Goal: Information Seeking & Learning: Find specific fact

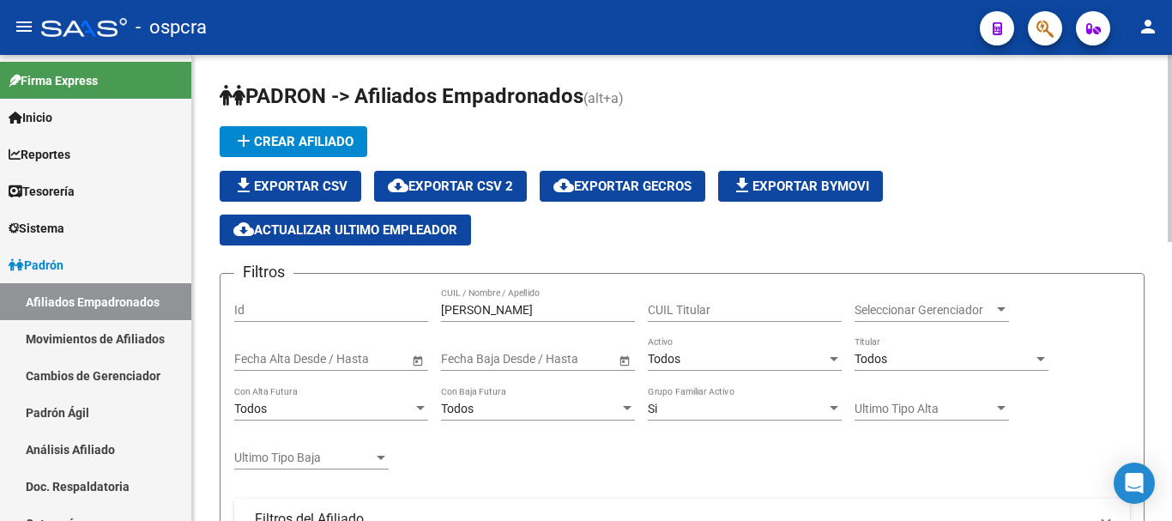
scroll to position [22, 0]
drag, startPoint x: 516, startPoint y: 304, endPoint x: 0, endPoint y: 218, distance: 523.4
click at [0, 219] on mat-sidenav-container "Firma Express Inicio Calendario SSS Instructivos Contacto OS Reportes Ingresos …" at bounding box center [586, 288] width 1172 height 466
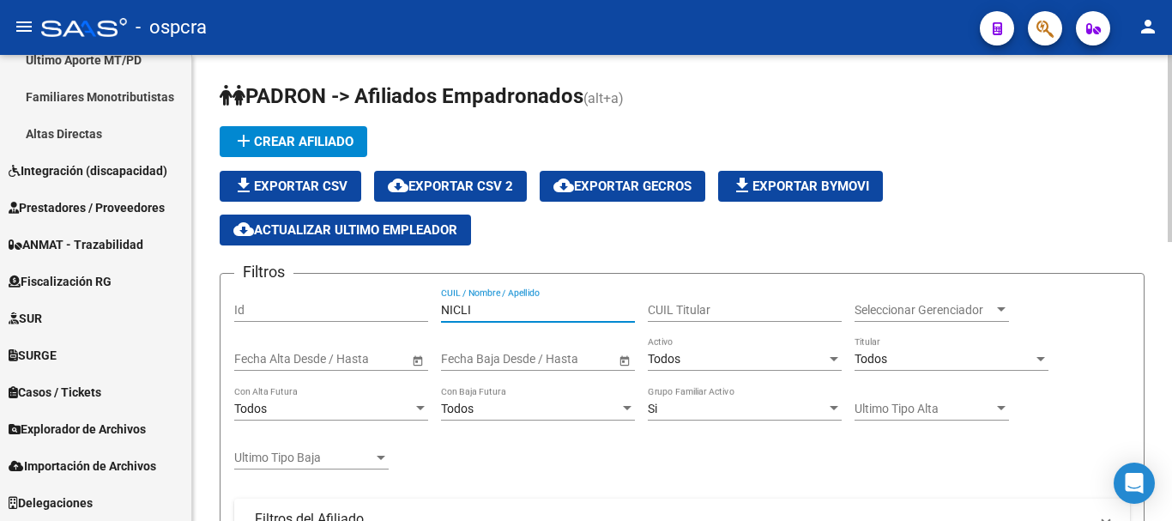
scroll to position [429, 0]
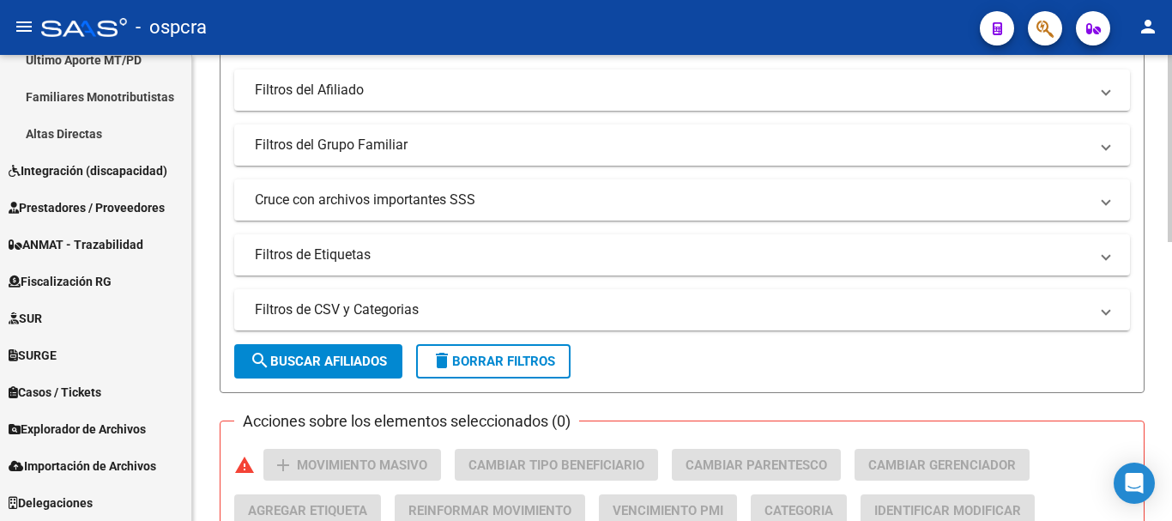
type input "NICLI"
click at [292, 381] on form "Filtros Id NICLI CUIL / Nombre / Apellido CUIL Titular Seleccionar Gerenciador …" at bounding box center [682, 118] width 925 height 549
click at [296, 356] on span "search Buscar Afiliados" at bounding box center [318, 360] width 137 height 15
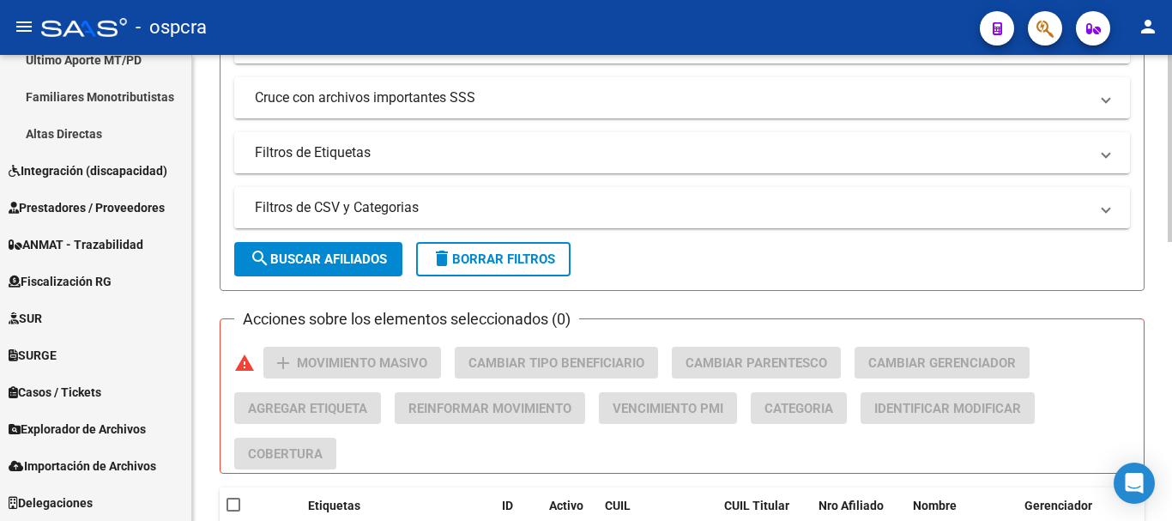
scroll to position [695, 0]
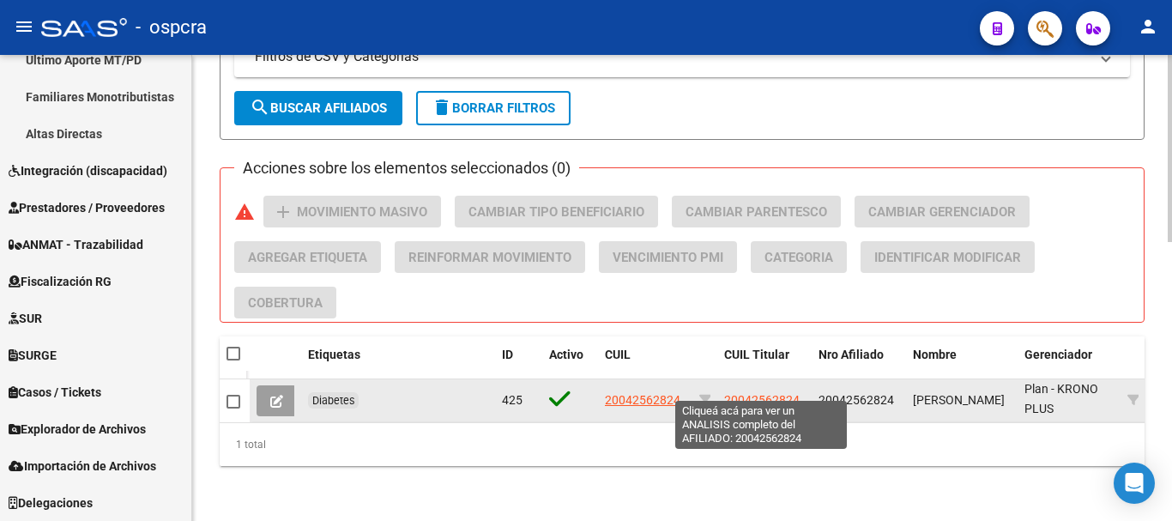
click at [781, 393] on span "20042562824" at bounding box center [761, 400] width 75 height 14
type textarea "20042562824"
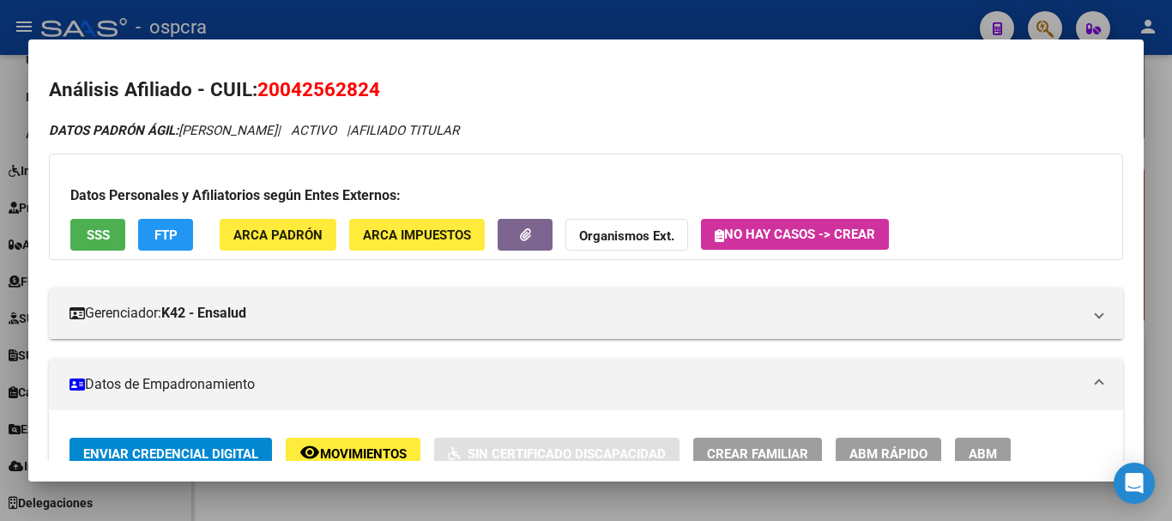
drag, startPoint x: 295, startPoint y: 87, endPoint x: 372, endPoint y: 86, distance: 77.2
click at [372, 86] on span "20042562824" at bounding box center [318, 89] width 123 height 22
click at [0, 188] on div at bounding box center [586, 260] width 1172 height 521
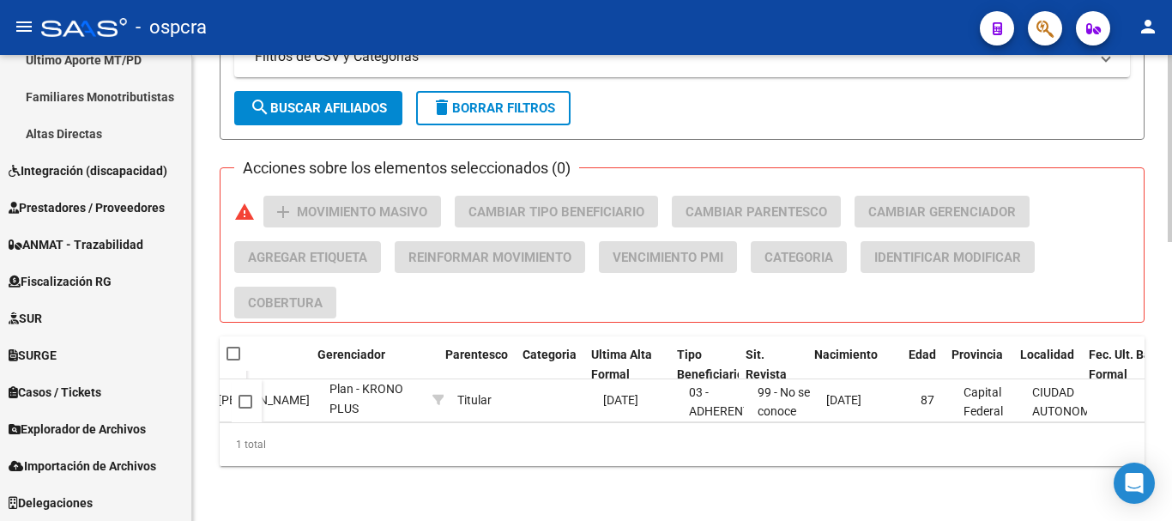
scroll to position [0, 709]
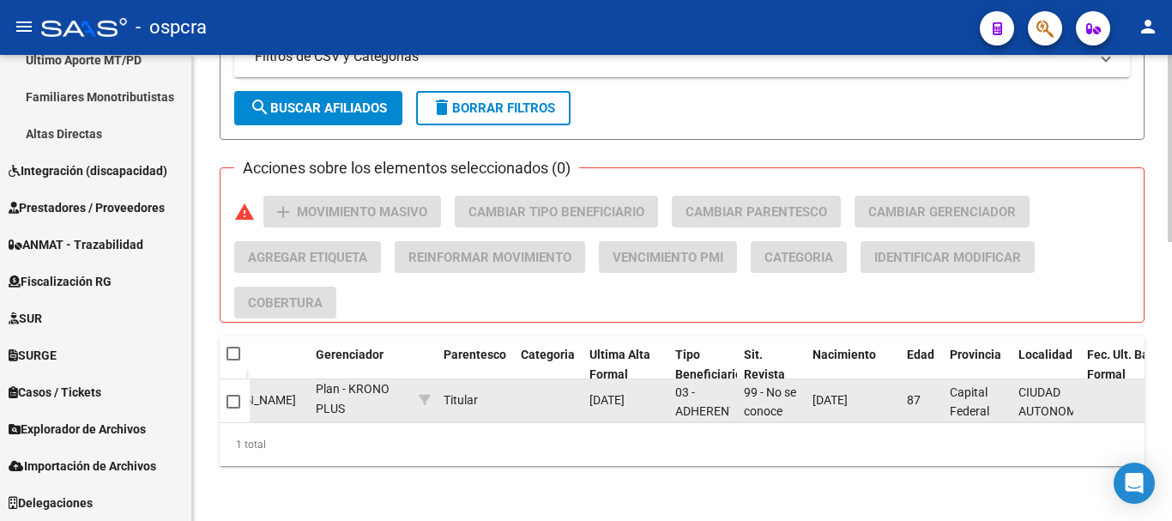
drag, startPoint x: 815, startPoint y: 388, endPoint x: 871, endPoint y: 384, distance: 55.9
click at [847, 393] on span "[DATE]" at bounding box center [829, 400] width 35 height 14
click at [847, 390] on div "[DATE]" at bounding box center [852, 400] width 81 height 20
drag, startPoint x: 815, startPoint y: 384, endPoint x: 883, endPoint y: 383, distance: 67.8
click at [883, 390] on div "[DATE]" at bounding box center [852, 400] width 81 height 20
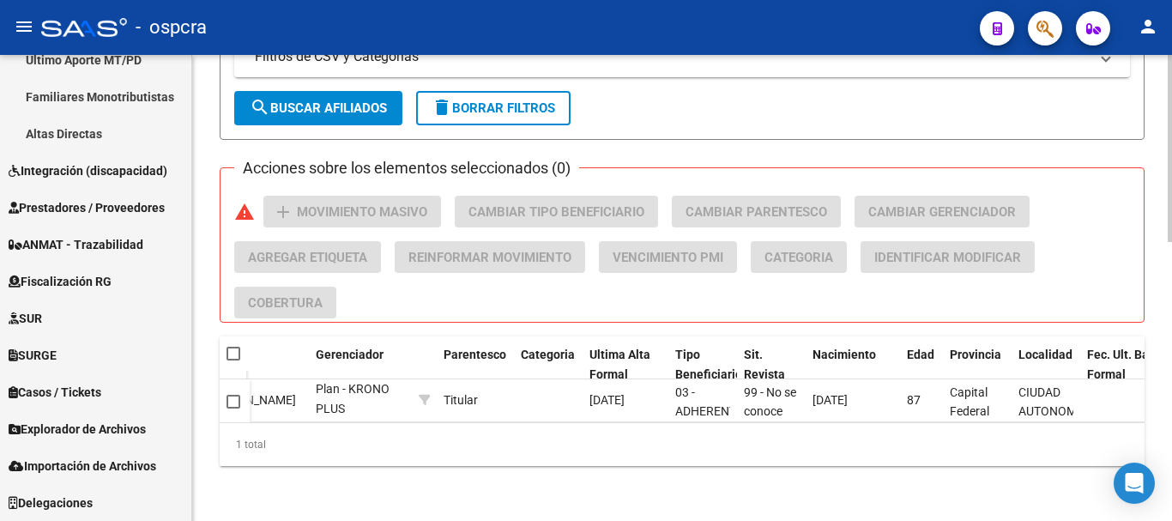
copy span "[DATE]"
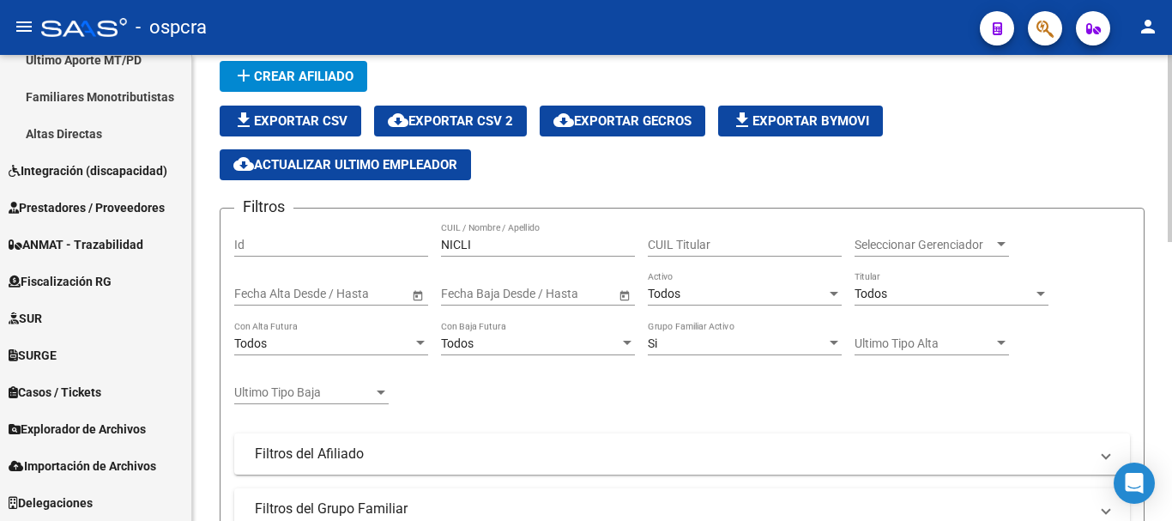
scroll to position [0, 0]
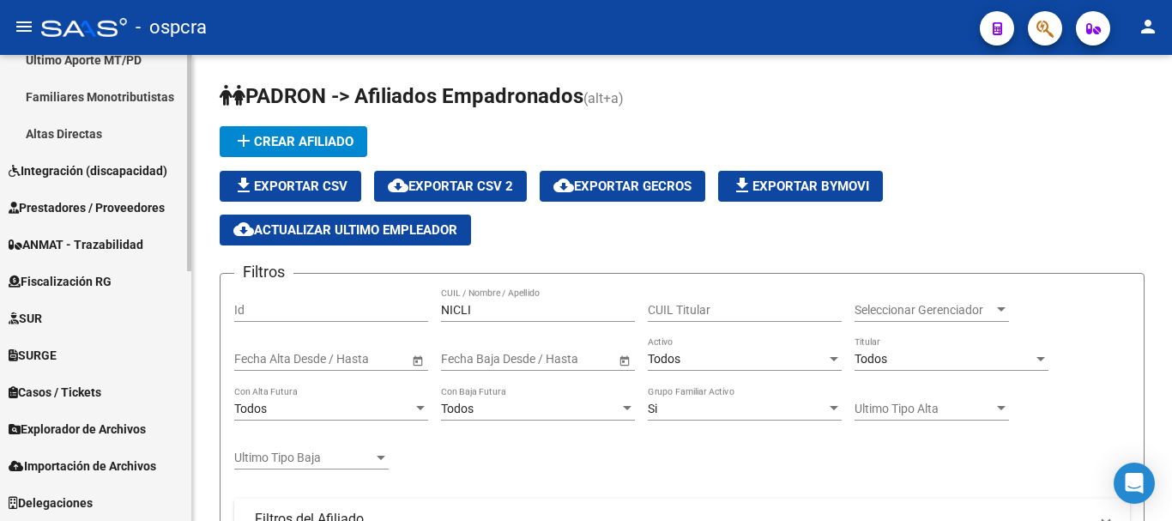
drag, startPoint x: 503, startPoint y: 298, endPoint x: 130, endPoint y: 255, distance: 374.8
click at [130, 255] on mat-sidenav-container "Firma Express Inicio Calendario SSS Instructivos Contacto OS Reportes Ingresos …" at bounding box center [586, 288] width 1172 height 466
drag, startPoint x: 473, startPoint y: 317, endPoint x: 305, endPoint y: 285, distance: 171.1
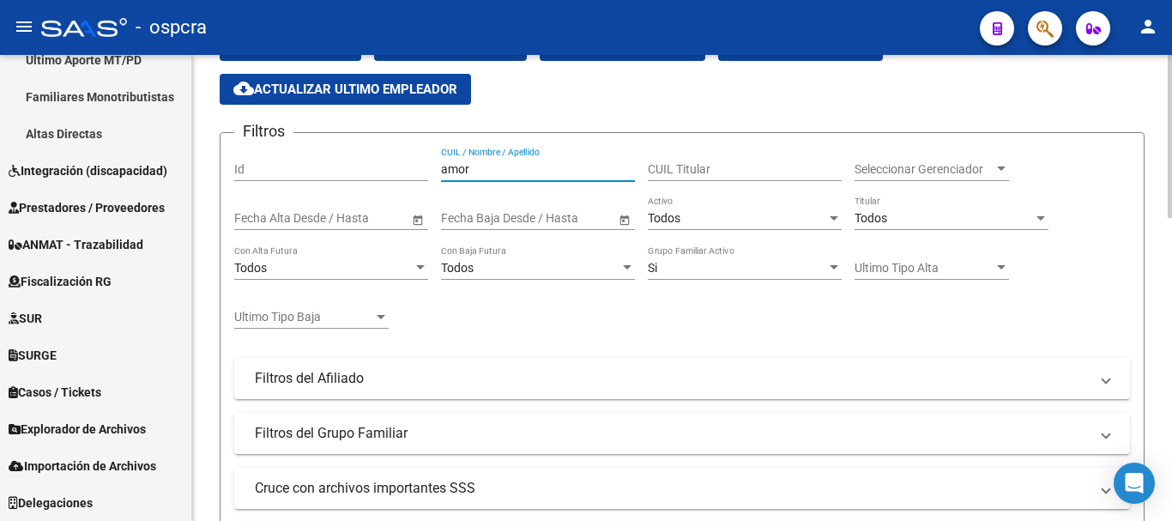
scroll to position [429, 0]
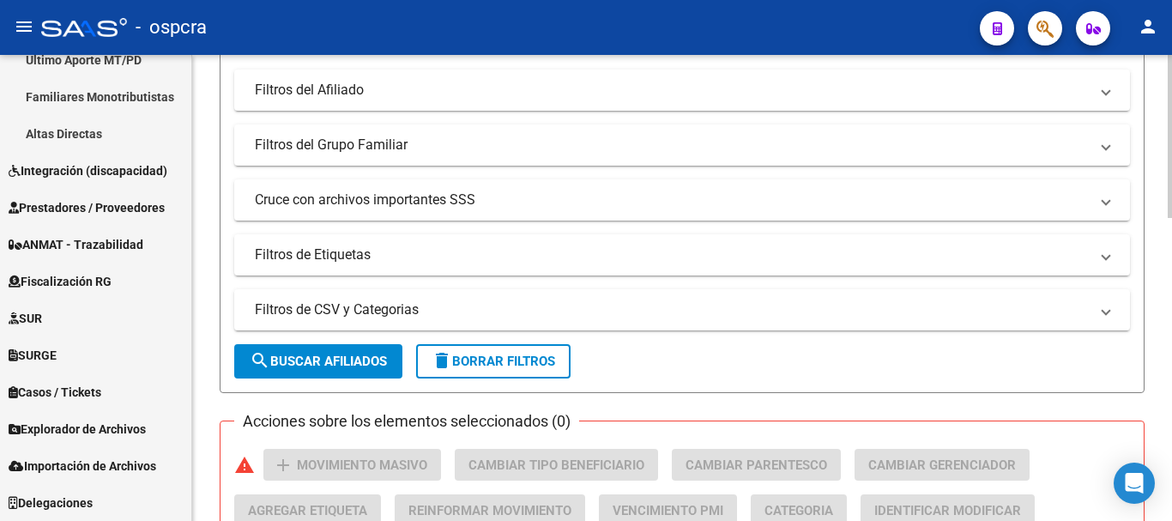
type input "amor"
click at [393, 365] on button "search Buscar Afiliados" at bounding box center [318, 361] width 168 height 34
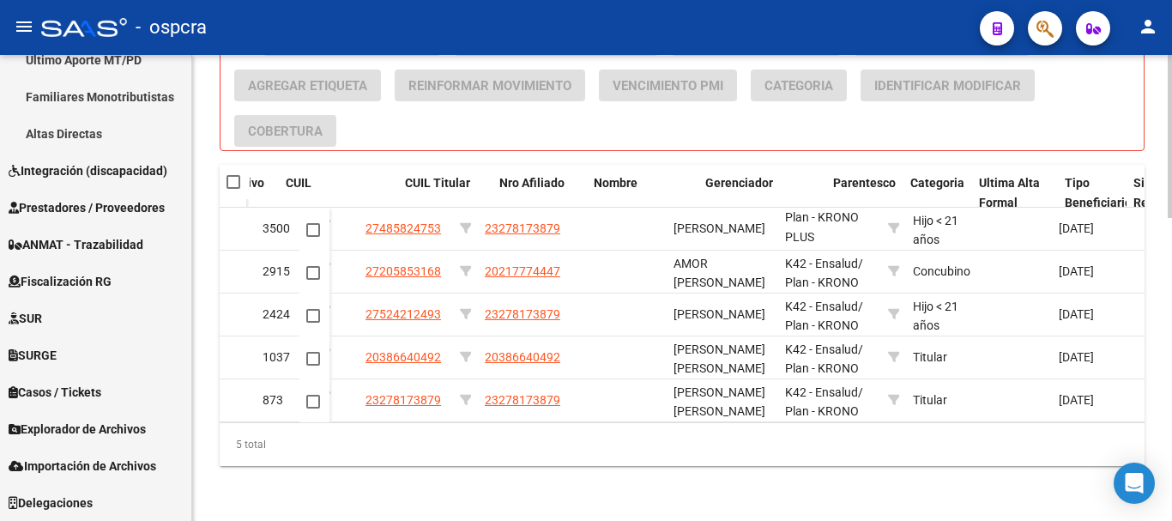
scroll to position [0, 0]
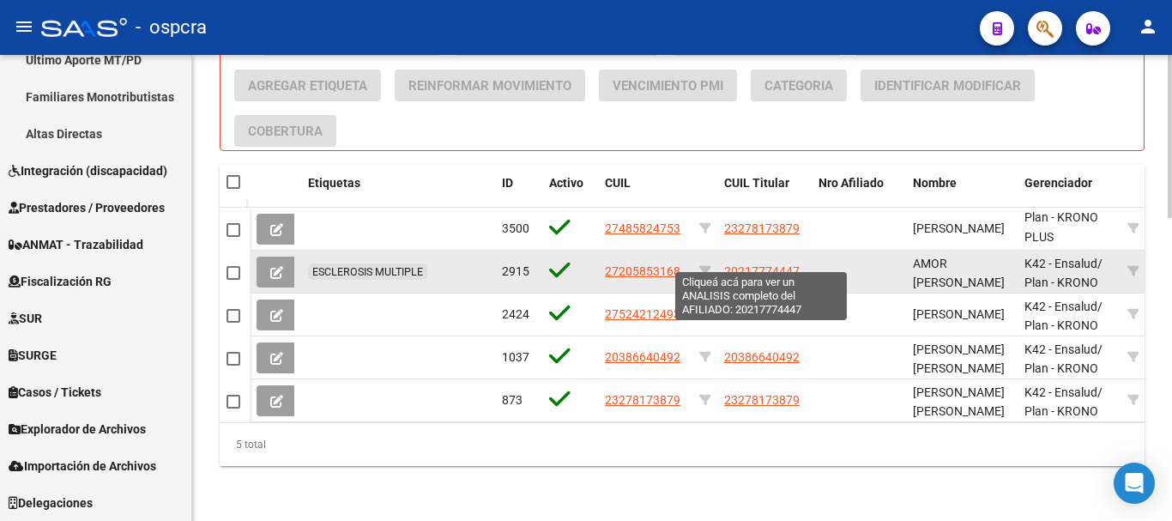
click at [785, 264] on span "20217774447" at bounding box center [761, 271] width 75 height 14
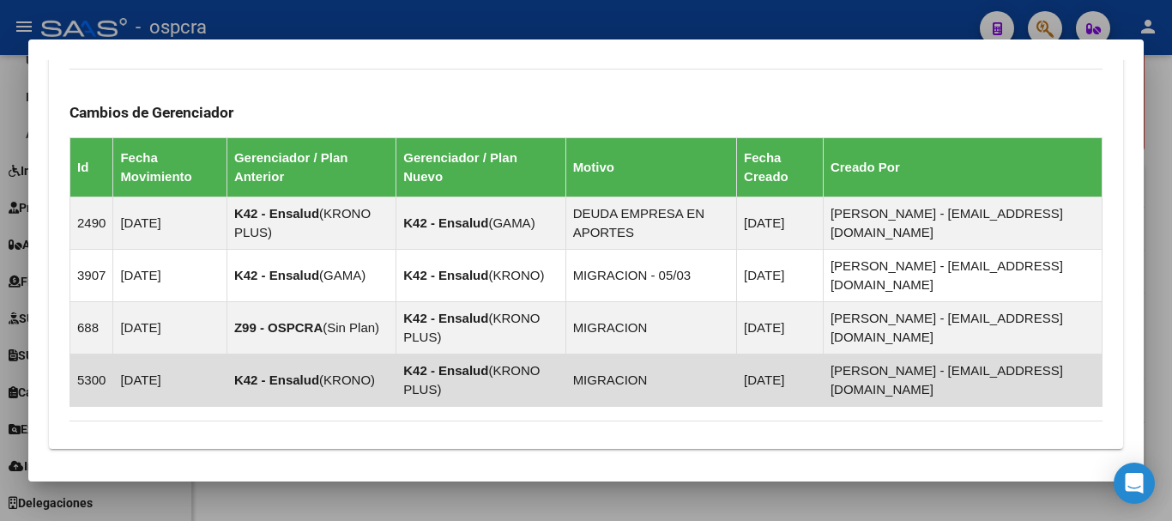
scroll to position [1193, 0]
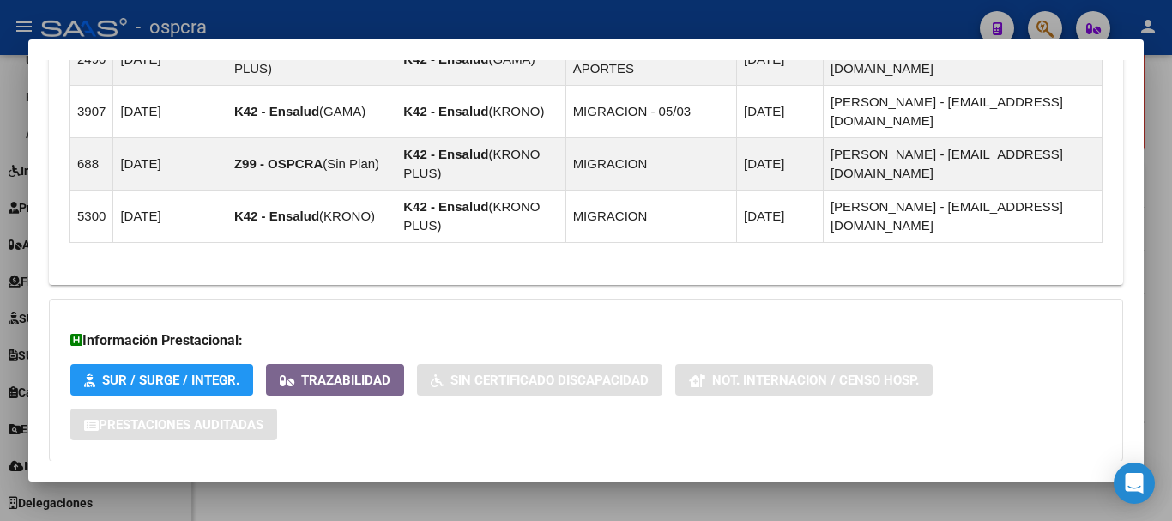
click at [190, 487] on span "Aportes y Contribuciones del Afiliado: 20217774447" at bounding box center [256, 495] width 322 height 16
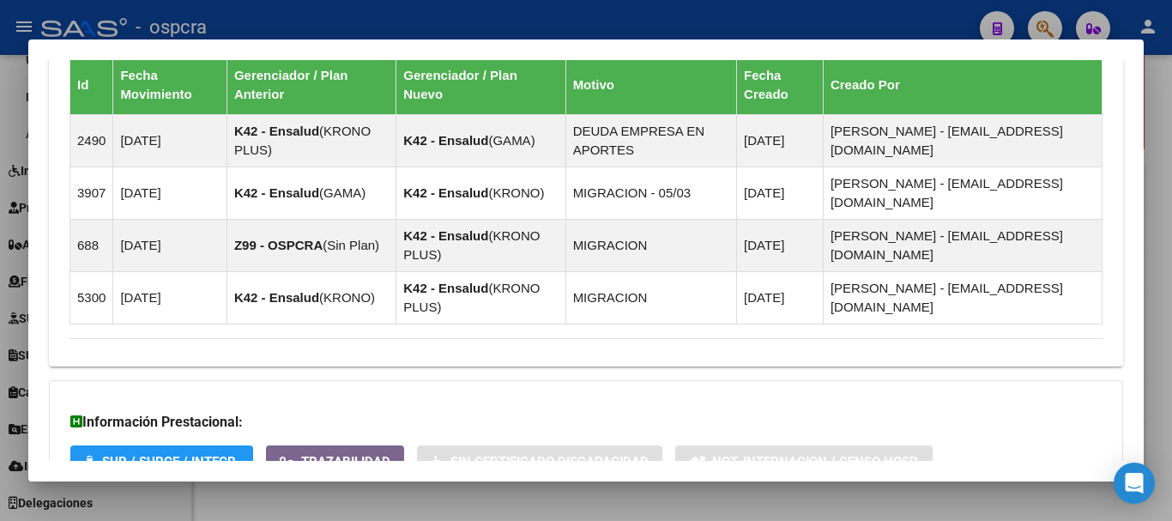
scroll to position [1201, 0]
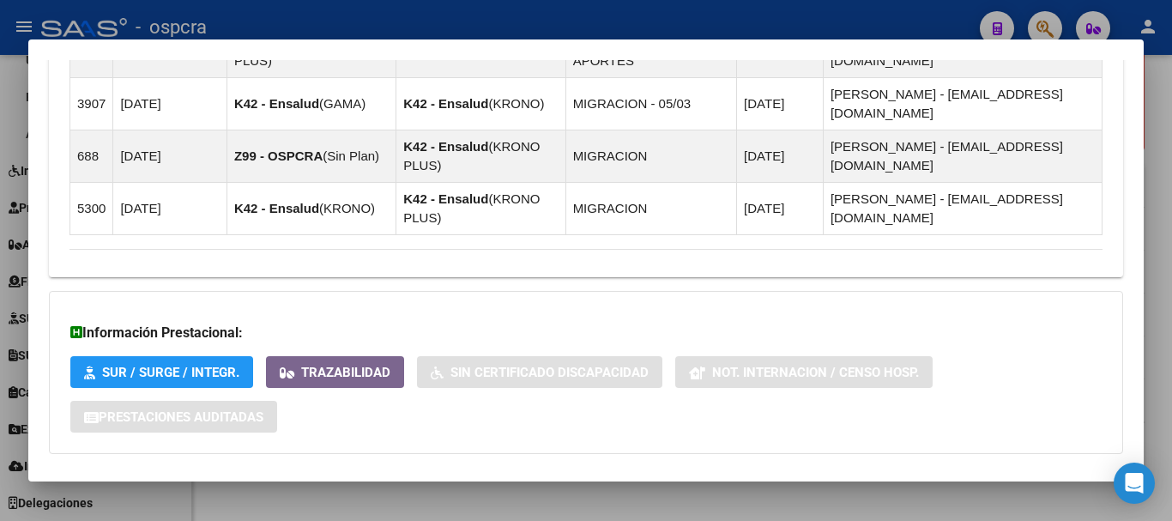
click at [0, 358] on div at bounding box center [586, 260] width 1172 height 521
click at [0, 358] on link "SURGE" at bounding box center [95, 354] width 191 height 37
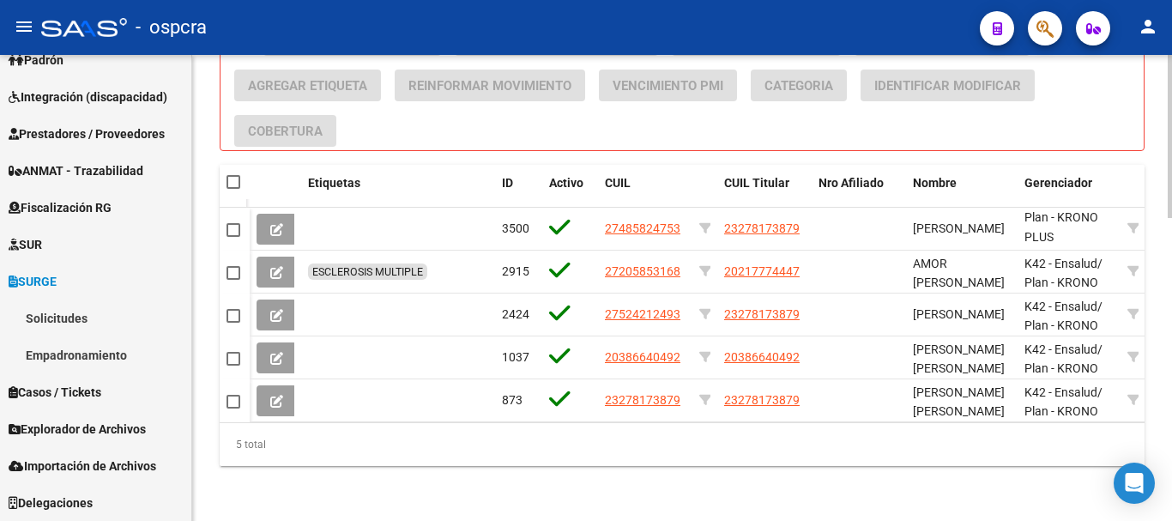
scroll to position [205, 0]
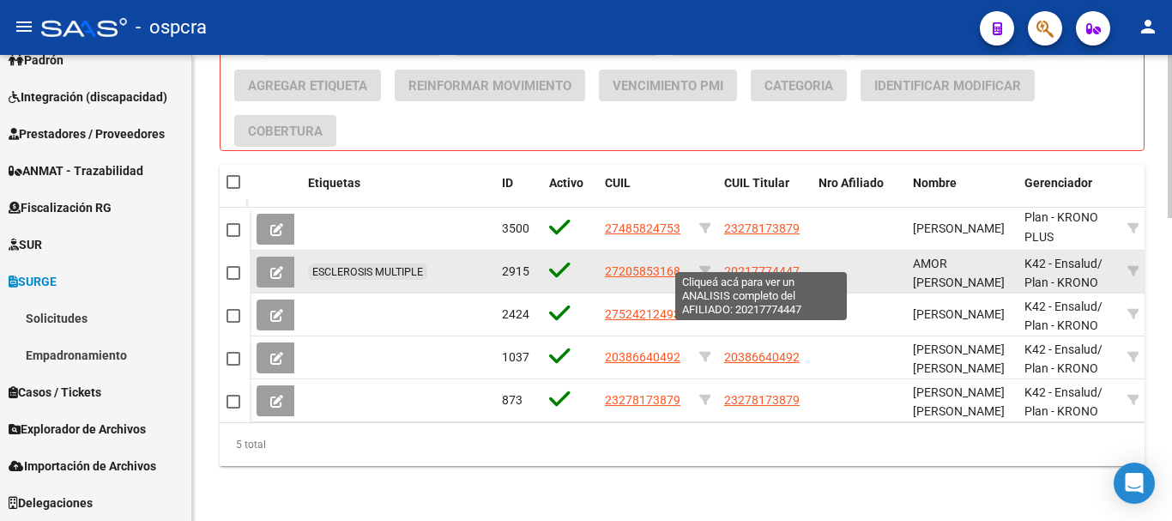
click at [741, 264] on span "20217774447" at bounding box center [761, 271] width 75 height 14
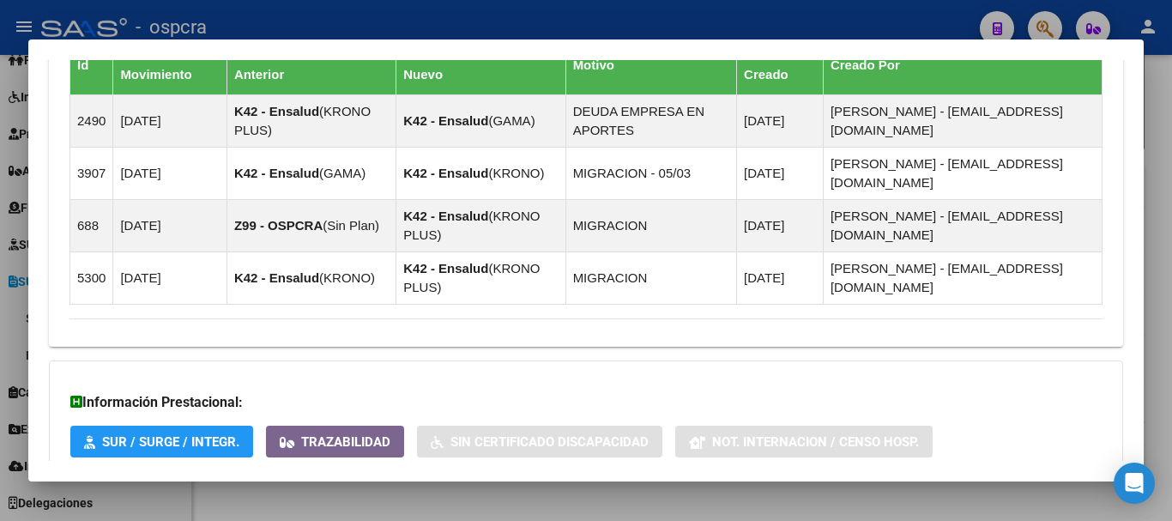
scroll to position [1193, 0]
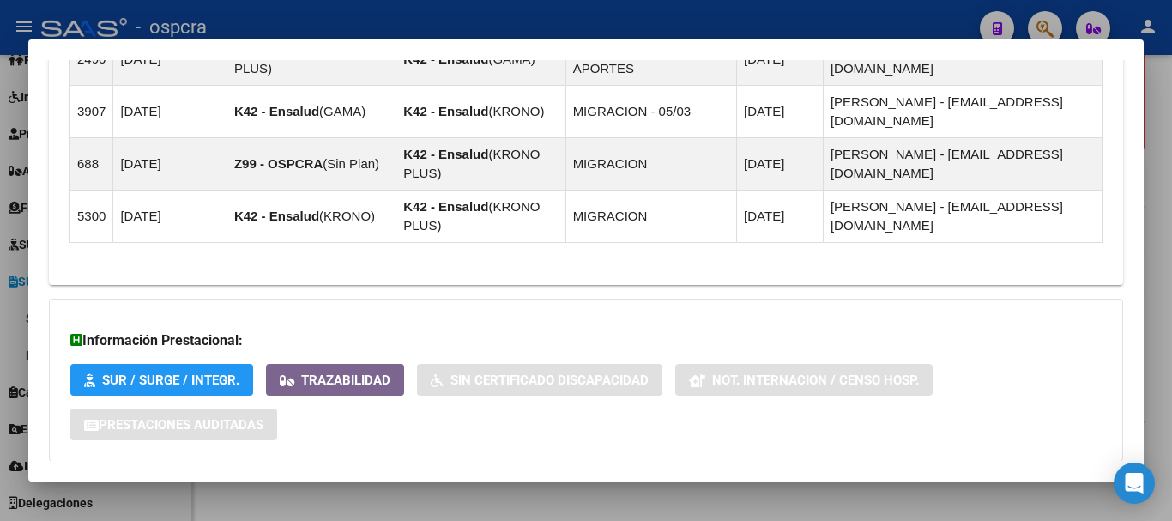
click at [304, 487] on span "Aportes y Contribuciones del Afiliado: 20217774447" at bounding box center [256, 495] width 322 height 16
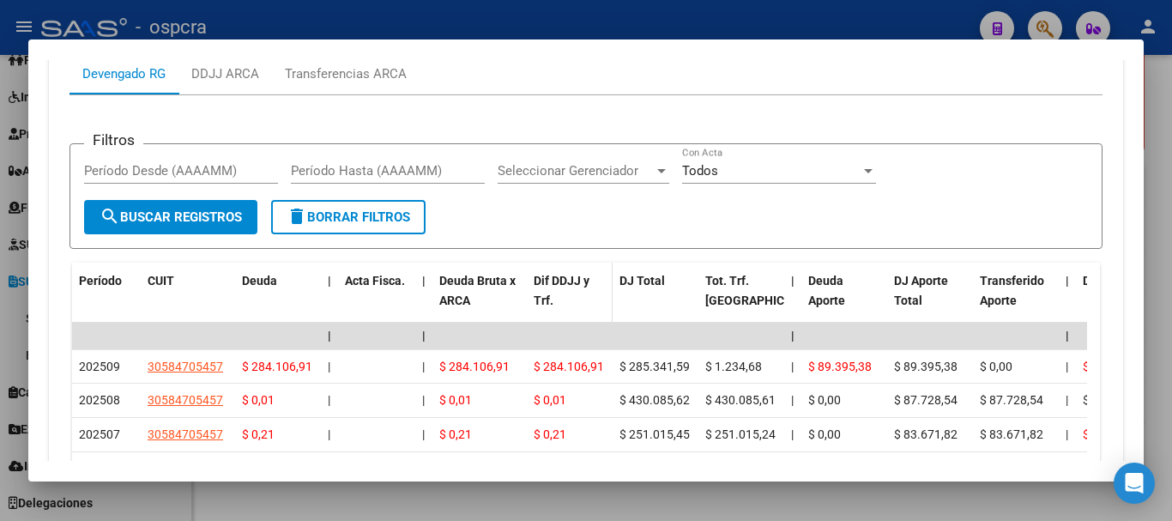
scroll to position [1907, 0]
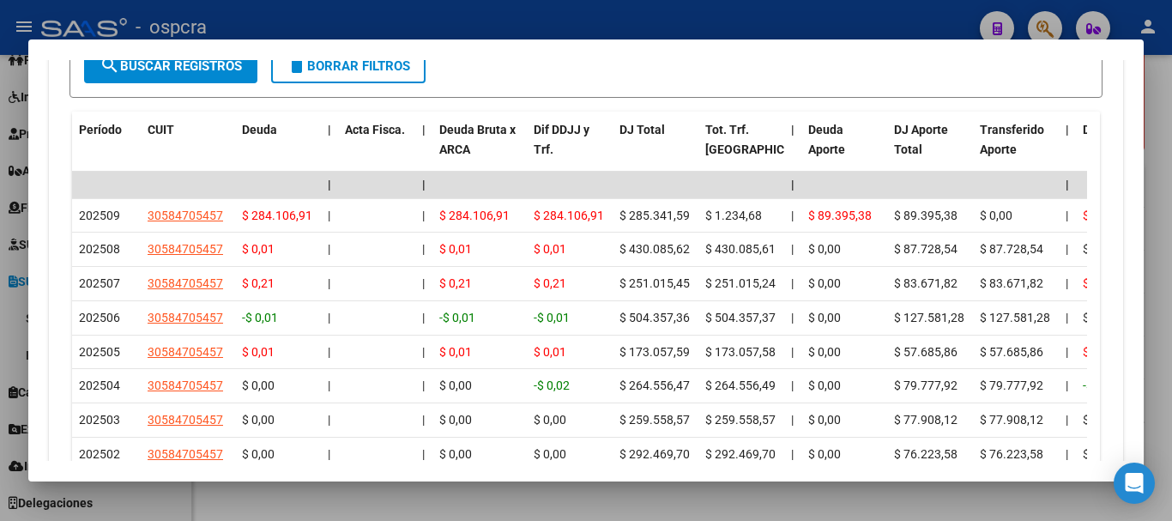
click at [0, 305] on div at bounding box center [586, 260] width 1172 height 521
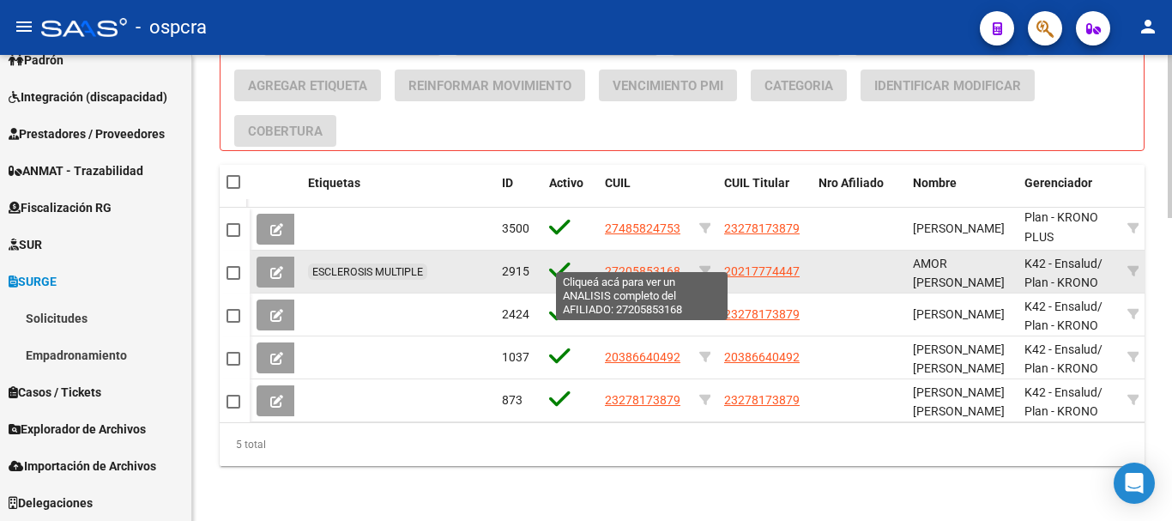
click at [650, 264] on span "27205853168" at bounding box center [642, 271] width 75 height 14
type textarea "27205853168"
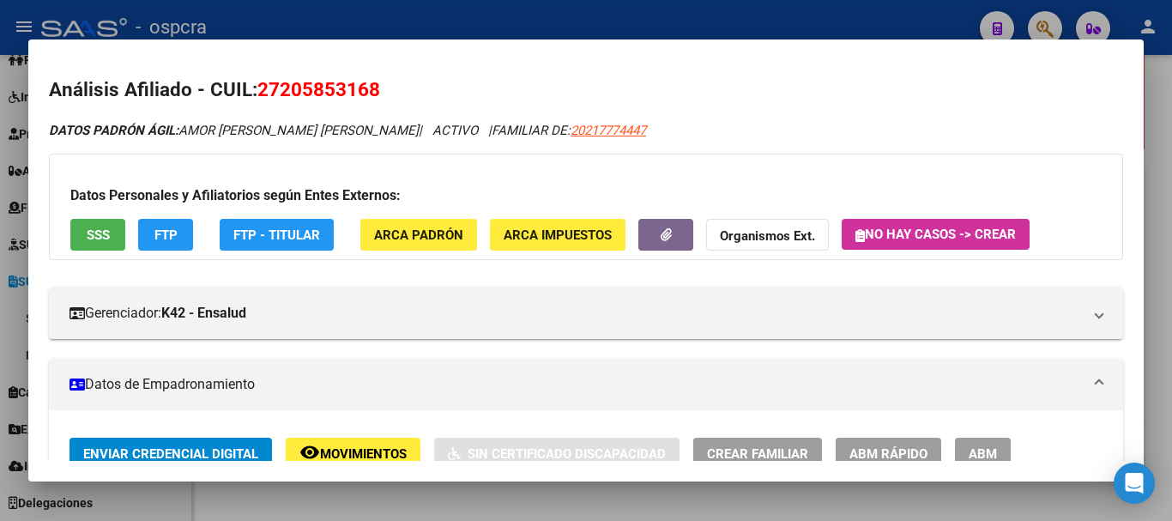
click at [64, 222] on div "Datos Personales y Afiliatorios según Entes Externos: SSS FTP FTP - Titular ARC…" at bounding box center [586, 207] width 1074 height 106
click at [90, 232] on span "SSS" at bounding box center [98, 234] width 23 height 15
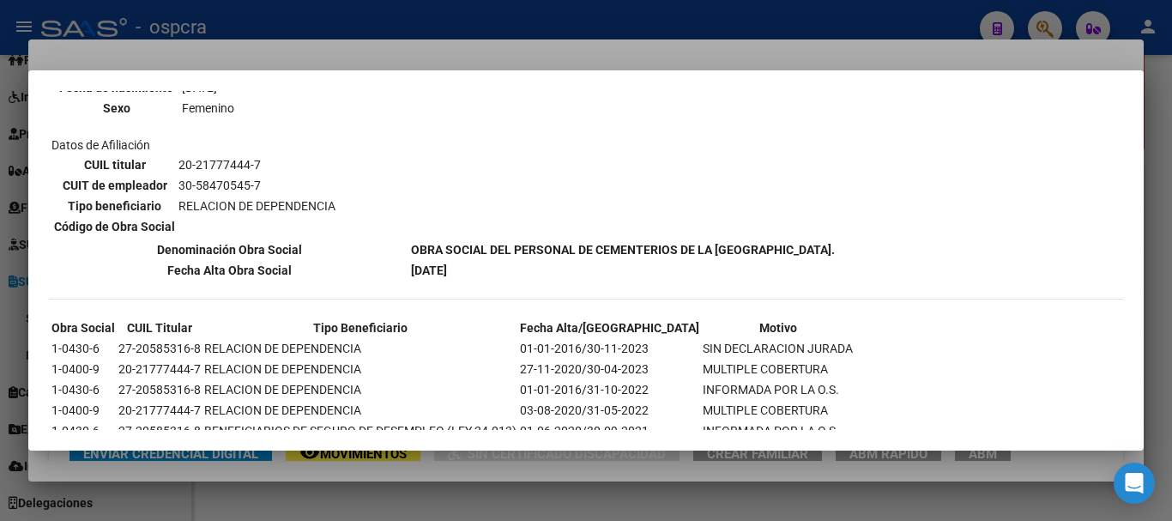
scroll to position [917, 0]
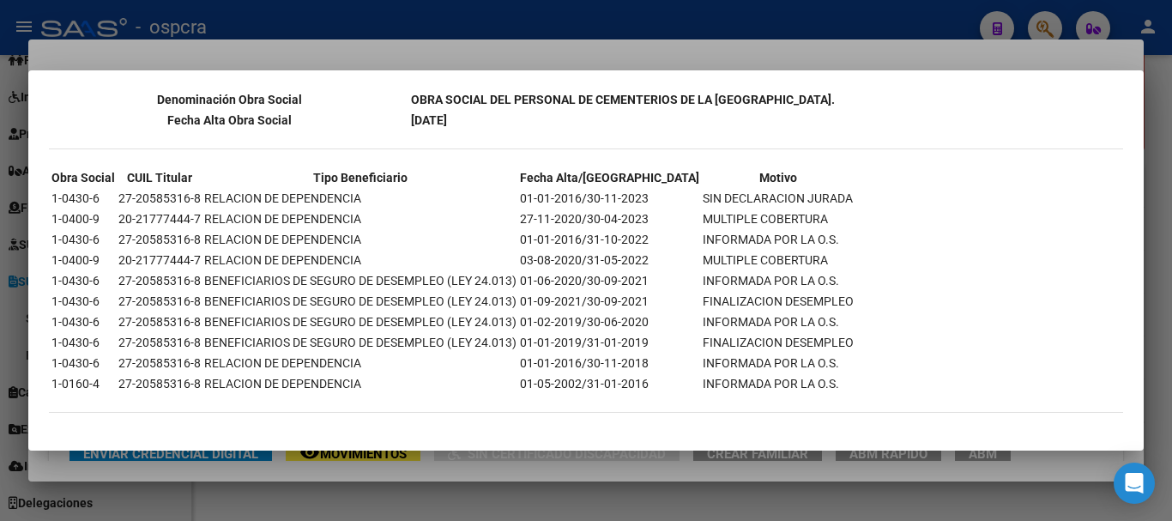
click at [0, 301] on div at bounding box center [586, 260] width 1172 height 521
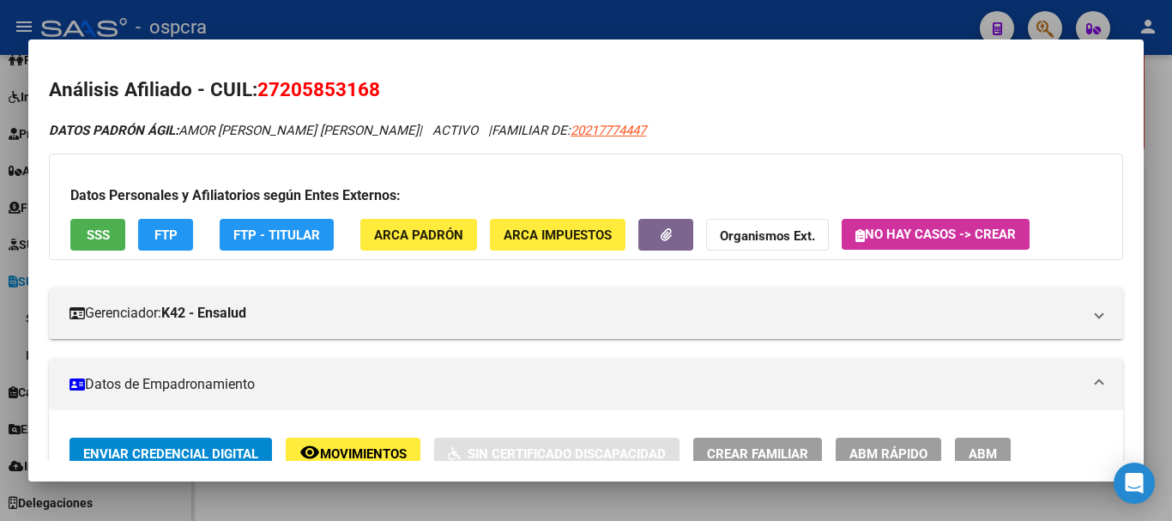
click at [1, 232] on div at bounding box center [586, 260] width 1172 height 521
